Goal: Navigation & Orientation: Find specific page/section

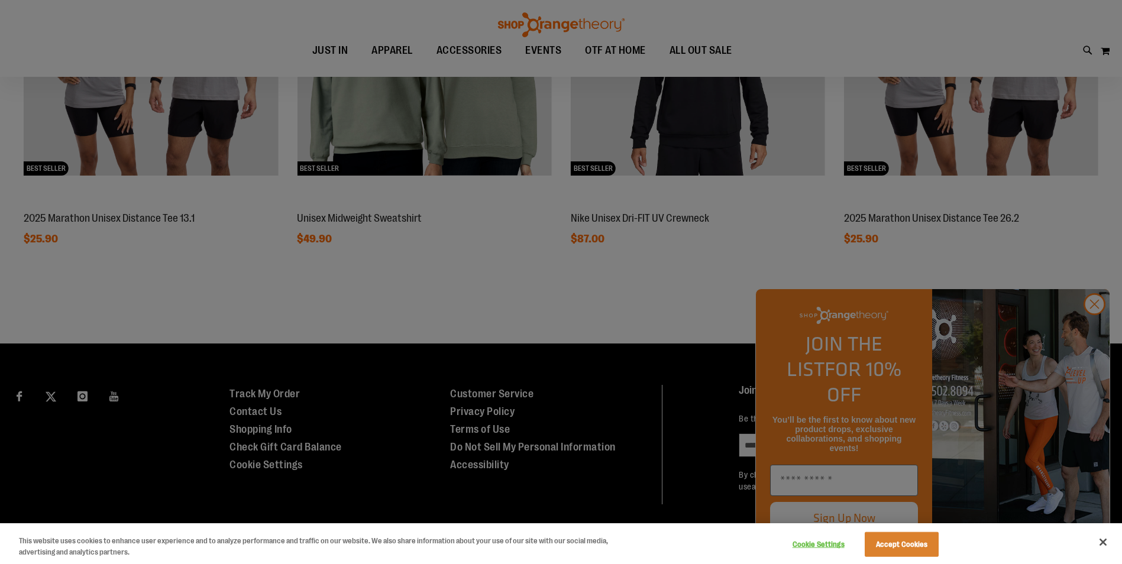
scroll to position [1225, 0]
click at [309, 50] on div at bounding box center [561, 282] width 1122 height 564
drag, startPoint x: 881, startPoint y: 542, endPoint x: 876, endPoint y: 534, distance: 9.3
click at [880, 541] on button "Accept Cookies" at bounding box center [901, 544] width 74 height 25
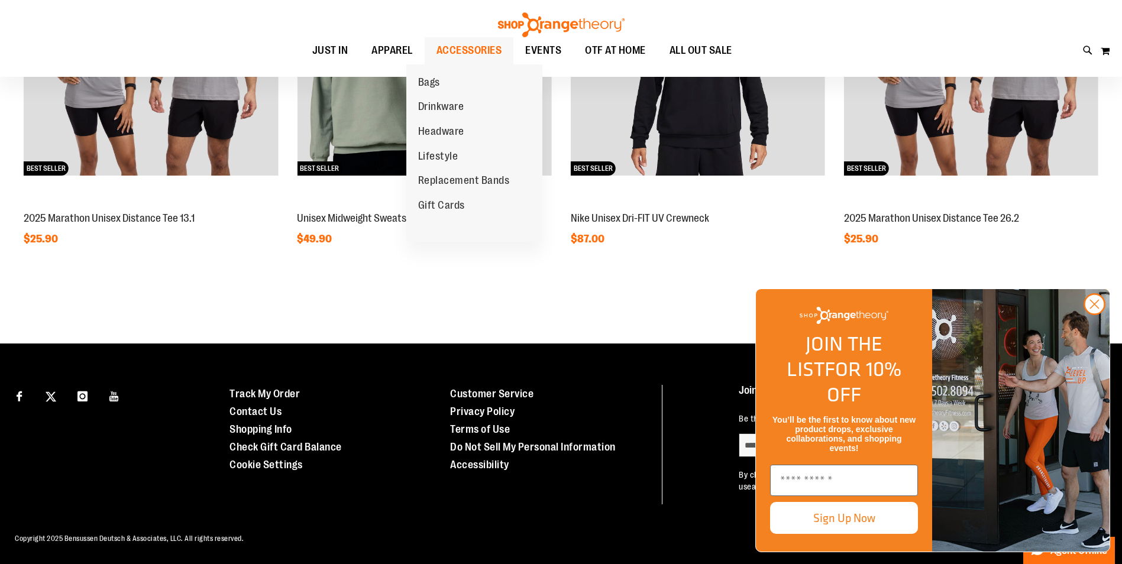
click at [465, 44] on span "ACCESSORIES" at bounding box center [469, 50] width 66 height 27
click at [456, 53] on span "ACCESSORIES" at bounding box center [469, 50] width 66 height 27
click at [462, 48] on span "ACCESSORIES" at bounding box center [469, 50] width 66 height 27
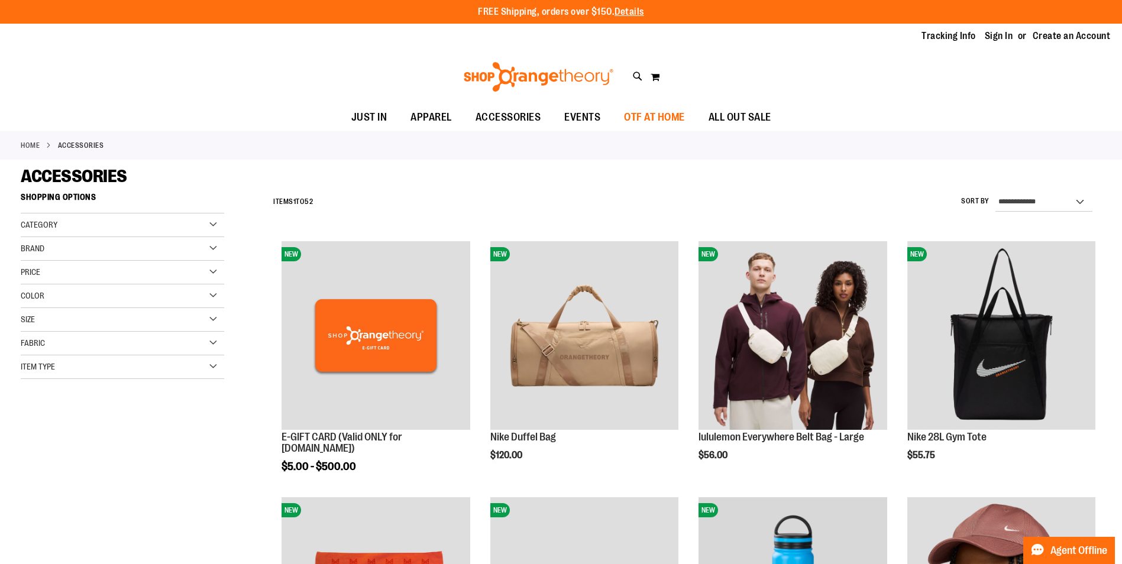
click at [655, 118] on span "OTF AT HOME" at bounding box center [654, 117] width 61 height 27
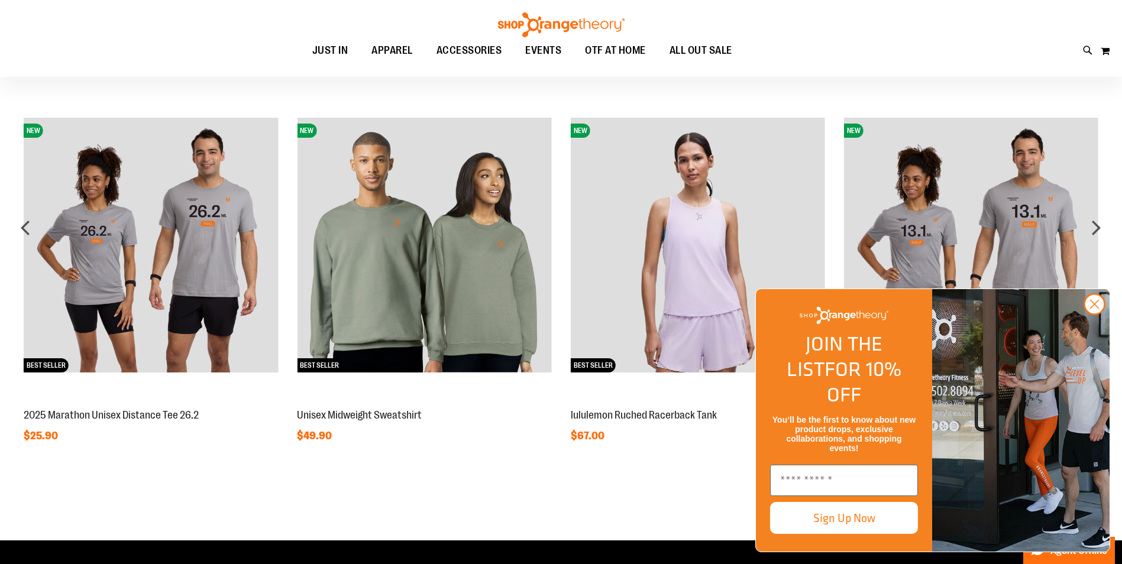
scroll to position [858, 0]
